Goal: Task Accomplishment & Management: Use online tool/utility

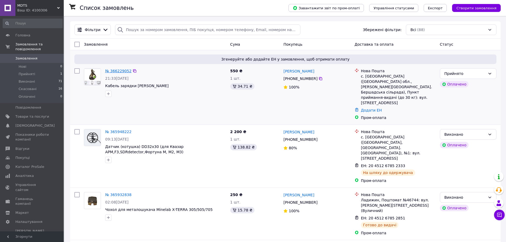
click at [119, 71] on link "№ 366229052" at bounding box center [118, 71] width 26 height 4
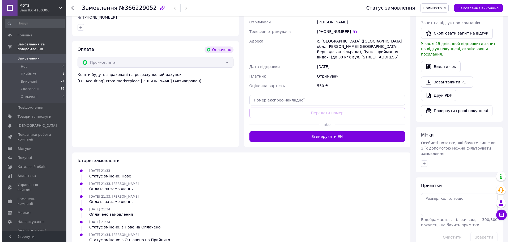
scroll to position [264, 0]
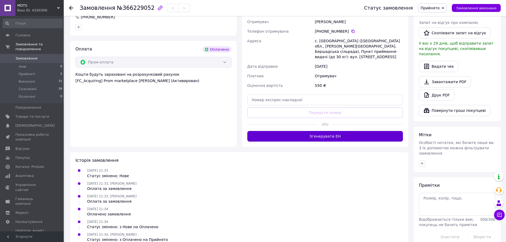
click at [326, 131] on button "Згенерувати ЕН" at bounding box center [325, 136] width 156 height 11
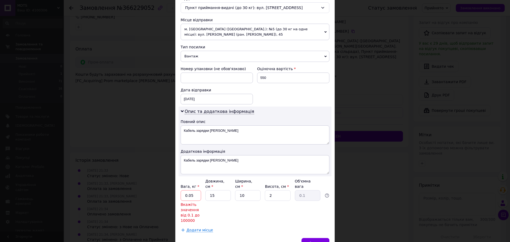
scroll to position [198, 0]
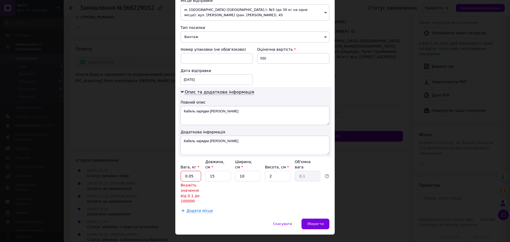
drag, startPoint x: 191, startPoint y: 165, endPoint x: 187, endPoint y: 165, distance: 4.0
click at [187, 171] on input "0.05" at bounding box center [191, 176] width 20 height 11
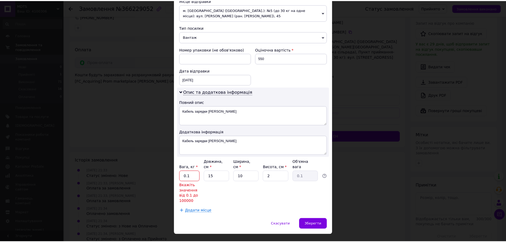
scroll to position [176, 0]
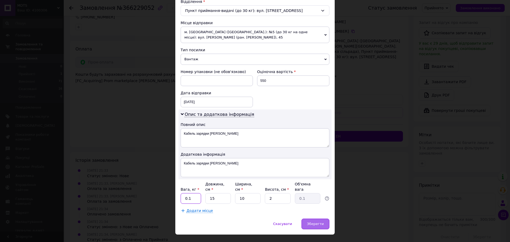
type input "0.1"
click at [308, 219] on div "Зберегти" at bounding box center [316, 224] width 28 height 11
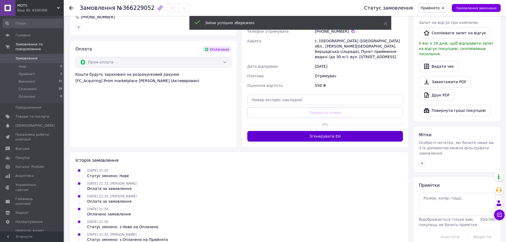
click at [317, 131] on button "Згенерувати ЕН" at bounding box center [325, 136] width 156 height 11
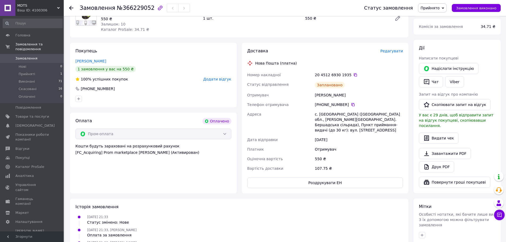
scroll to position [184, 0]
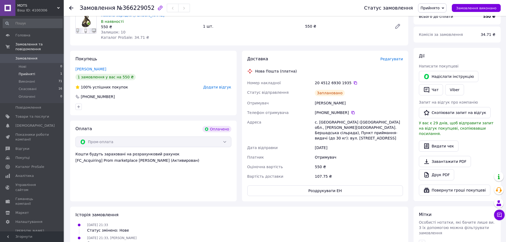
click at [21, 72] on span "Прийняті" at bounding box center [27, 74] width 16 height 5
